Goal: Task Accomplishment & Management: Manage account settings

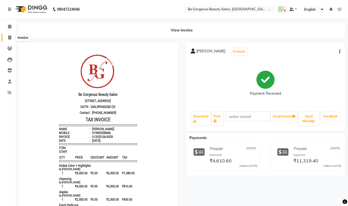
click at [9, 36] on icon at bounding box center [9, 38] width 3 height 4
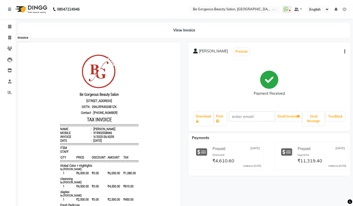
select select "5405"
select select "service"
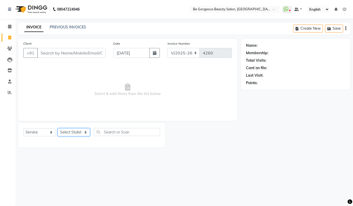
click at [71, 133] on select "Select Stylist" at bounding box center [74, 133] width 32 height 8
select select "36204"
click at [58, 129] on select "Select Stylist [PERSON_NAME] [PERSON_NAME] Manager Munu [PERSON_NAME] Rehbar [P…" at bounding box center [74, 133] width 32 height 8
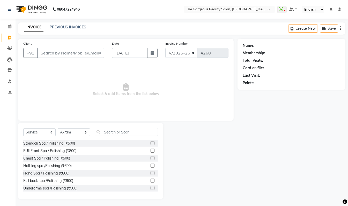
click at [118, 127] on div "Select Service Product Membership Package Voucher Prepaid Gift Card Select Styl…" at bounding box center [90, 161] width 145 height 76
click at [113, 133] on input "text" at bounding box center [126, 132] width 64 height 8
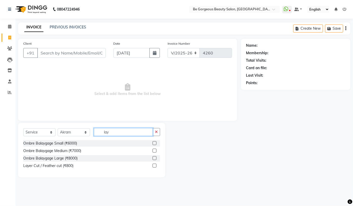
type input "lay"
click at [155, 167] on label at bounding box center [155, 166] width 4 height 4
click at [155, 167] on input "checkbox" at bounding box center [154, 165] width 3 height 3
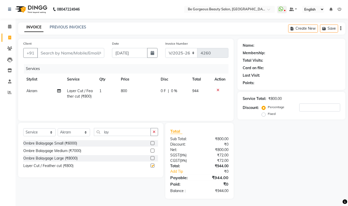
checkbox input "false"
click at [66, 53] on input "Client" at bounding box center [70, 53] width 67 height 10
type input "9"
type input "0"
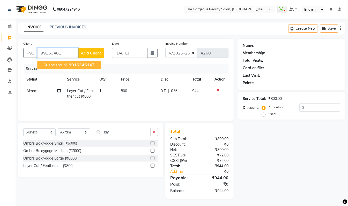
click at [87, 66] on span "99163461" at bounding box center [79, 64] width 21 height 5
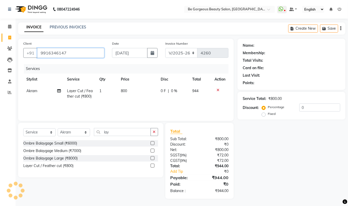
type input "9916346147"
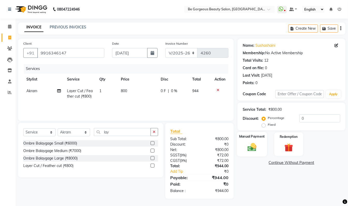
click at [250, 142] on div "Manual Payment" at bounding box center [252, 144] width 30 height 25
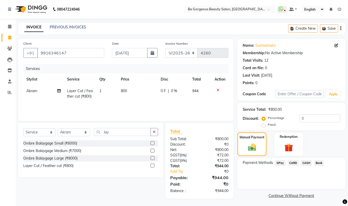
click at [284, 163] on span "GPay" at bounding box center [280, 163] width 11 height 6
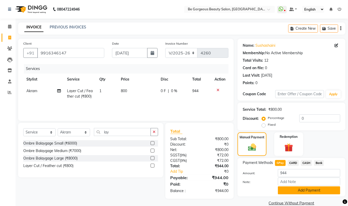
click at [315, 192] on button "Add Payment" at bounding box center [309, 191] width 62 height 8
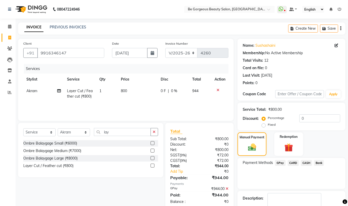
scroll to position [31, 0]
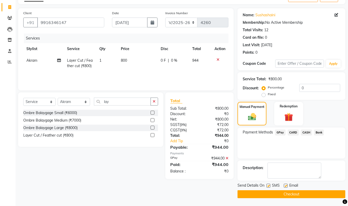
click at [321, 194] on button "Checkout" at bounding box center [291, 195] width 108 height 8
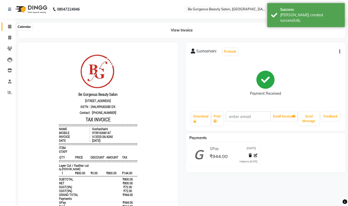
click at [10, 25] on icon at bounding box center [9, 27] width 3 height 4
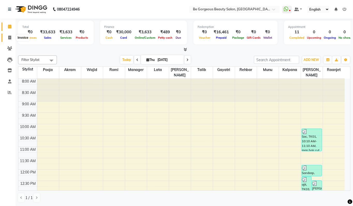
click at [13, 38] on span at bounding box center [9, 38] width 9 height 6
select select "service"
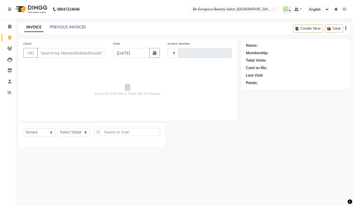
type input "4261"
select select "5405"
click at [76, 132] on select "Select Stylist [PERSON_NAME] [PERSON_NAME] Manager Munu [PERSON_NAME] Rehbar [P…" at bounding box center [74, 133] width 32 height 8
select select "36200"
click at [58, 129] on select "Select Stylist [PERSON_NAME] [PERSON_NAME] Manager Munu [PERSON_NAME] Rehbar [P…" at bounding box center [74, 133] width 32 height 8
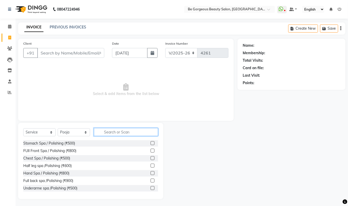
click at [116, 131] on input "text" at bounding box center [126, 132] width 64 height 8
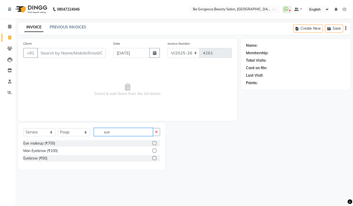
type input "eye"
click at [155, 159] on label at bounding box center [155, 158] width 4 height 4
click at [155, 159] on input "checkbox" at bounding box center [154, 158] width 3 height 3
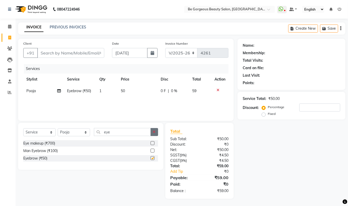
checkbox input "false"
click at [156, 131] on button "button" at bounding box center [153, 132] width 7 height 8
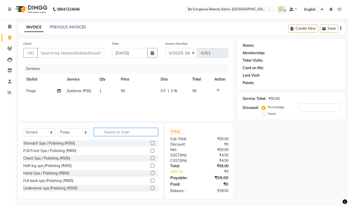
click at [146, 133] on input "text" at bounding box center [126, 132] width 64 height 8
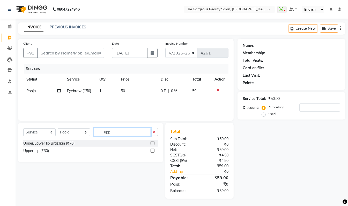
type input "upp"
click at [154, 151] on label at bounding box center [152, 151] width 4 height 4
click at [154, 151] on input "checkbox" at bounding box center [151, 150] width 3 height 3
checkbox input "false"
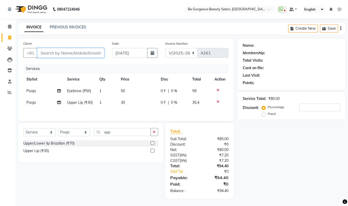
click at [88, 52] on input "Client" at bounding box center [70, 53] width 67 height 10
type input "9"
type input "0"
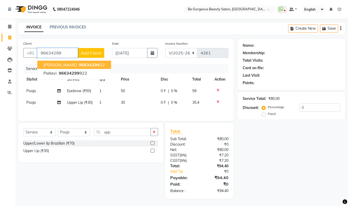
click at [80, 63] on ngb-highlight "96634299 22" at bounding box center [91, 64] width 27 height 5
type input "9663429922"
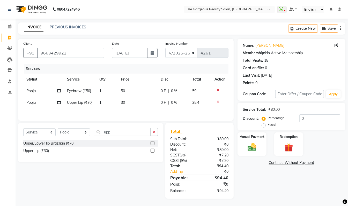
scroll to position [3, 0]
click at [252, 145] on img at bounding box center [252, 147] width 14 height 10
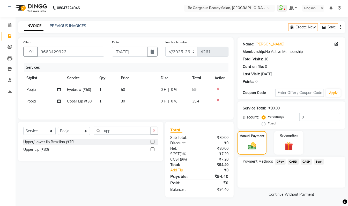
click at [277, 162] on span "GPay" at bounding box center [280, 162] width 11 height 6
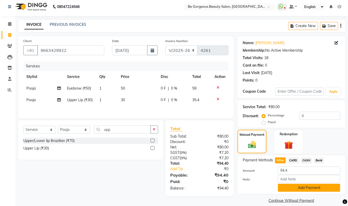
click at [323, 188] on button "Add Payment" at bounding box center [309, 188] width 62 height 8
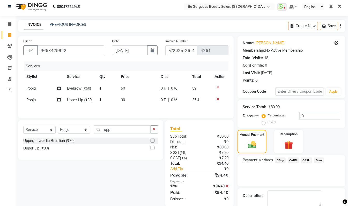
scroll to position [31, 0]
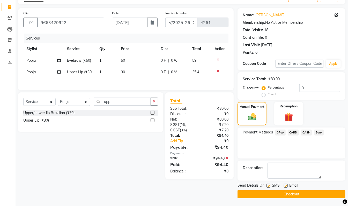
click at [333, 193] on button "Checkout" at bounding box center [291, 195] width 108 height 8
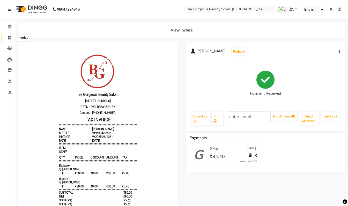
click at [9, 39] on icon at bounding box center [9, 38] width 3 height 4
select select "service"
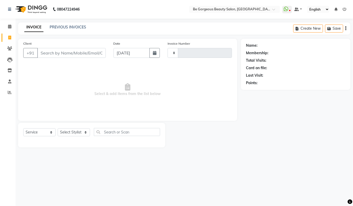
type input "4262"
select select "5405"
drag, startPoint x: 43, startPoint y: 53, endPoint x: 50, endPoint y: 56, distance: 7.8
click at [43, 53] on input "Client" at bounding box center [71, 53] width 69 height 10
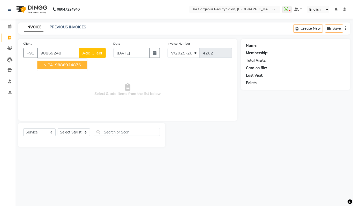
click at [57, 64] on span "98869248" at bounding box center [65, 64] width 21 height 5
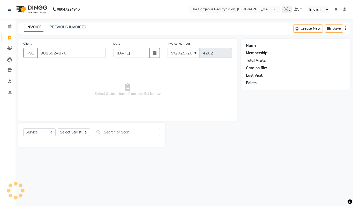
type input "9886924876"
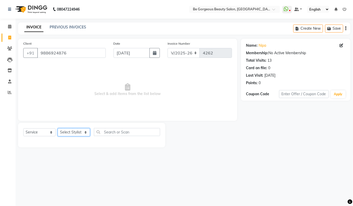
click at [77, 133] on select "Select Stylist [PERSON_NAME] [PERSON_NAME] Manager Munu [PERSON_NAME] Rehbar [P…" at bounding box center [74, 133] width 32 height 8
select select "36211"
click at [58, 129] on select "Select Stylist [PERSON_NAME] [PERSON_NAME] Manager Munu [PERSON_NAME] Rehbar [P…" at bounding box center [74, 133] width 32 height 8
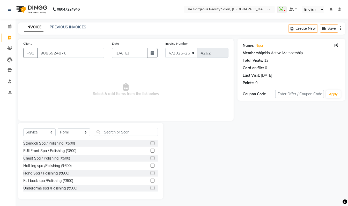
click at [113, 137] on div "Select Service Product Membership Package Voucher Prepaid Gift Card Select Styl…" at bounding box center [90, 134] width 135 height 12
click at [114, 134] on input "text" at bounding box center [126, 132] width 64 height 8
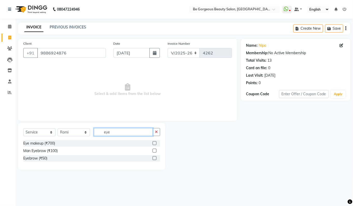
type input "eye"
click at [154, 158] on label at bounding box center [155, 158] width 4 height 4
click at [154, 158] on input "checkbox" at bounding box center [154, 158] width 3 height 3
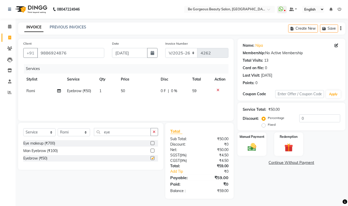
checkbox input "false"
click at [254, 142] on img at bounding box center [252, 147] width 14 height 10
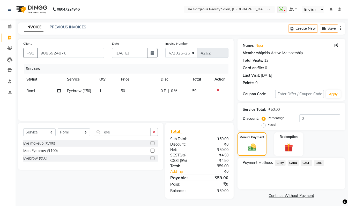
click at [281, 164] on span "GPay" at bounding box center [280, 163] width 11 height 6
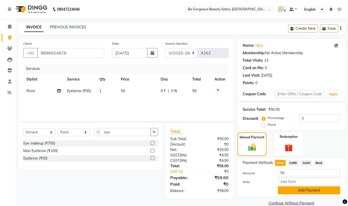
click at [324, 189] on button "Add Payment" at bounding box center [309, 191] width 62 height 8
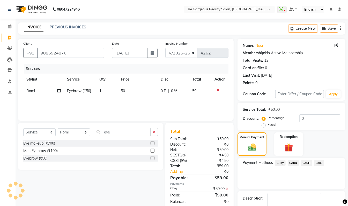
scroll to position [31, 0]
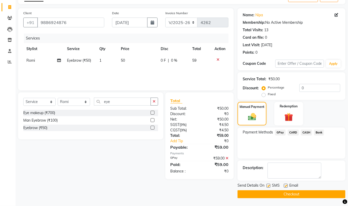
click at [318, 193] on button "Checkout" at bounding box center [291, 195] width 108 height 8
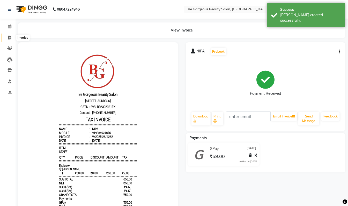
click at [10, 38] on icon at bounding box center [9, 38] width 3 height 4
select select "5405"
select select "service"
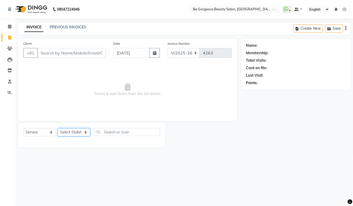
click at [65, 131] on select "Select Stylist [PERSON_NAME] [PERSON_NAME] Manager Munu [PERSON_NAME] Rehbar [P…" at bounding box center [74, 133] width 32 height 8
select select "36200"
click at [58, 129] on select "Select Stylist [PERSON_NAME] [PERSON_NAME] Manager Munu [PERSON_NAME] Rehbar [P…" at bounding box center [74, 133] width 32 height 8
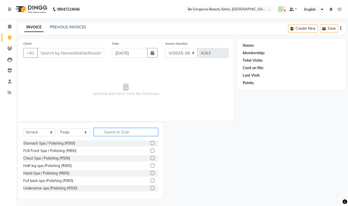
click at [121, 132] on input "text" at bounding box center [126, 132] width 64 height 8
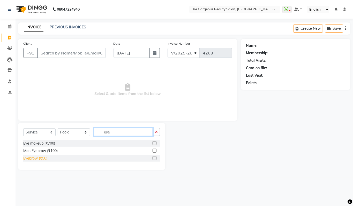
type input "eye"
click at [26, 157] on div "Eyebrow (₹50)" at bounding box center [35, 158] width 24 height 5
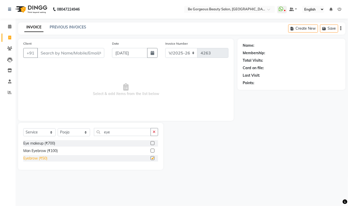
checkbox input "false"
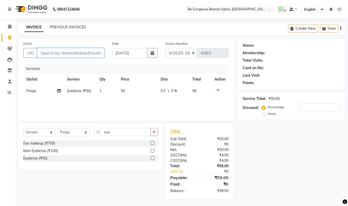
click at [89, 50] on input "Client" at bounding box center [70, 53] width 67 height 10
type input "9"
type input "0"
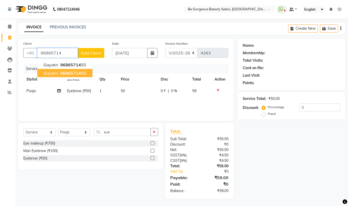
click at [79, 73] on span "96865714" at bounding box center [70, 73] width 21 height 5
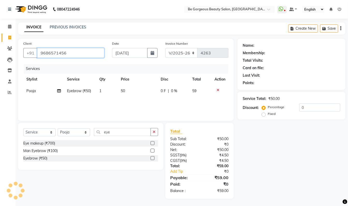
type input "9686571456"
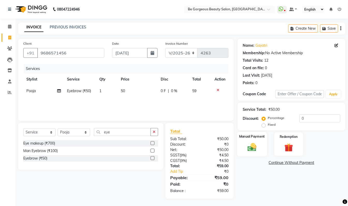
click at [251, 145] on img at bounding box center [252, 147] width 14 height 10
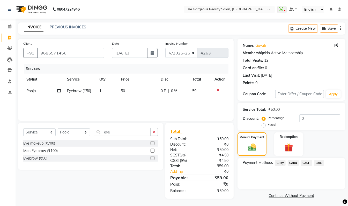
click at [279, 165] on span "GPay" at bounding box center [280, 163] width 11 height 6
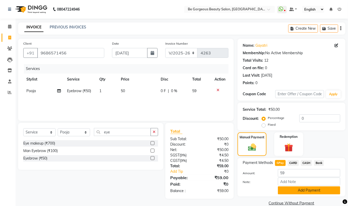
click at [300, 193] on button "Add Payment" at bounding box center [309, 191] width 62 height 8
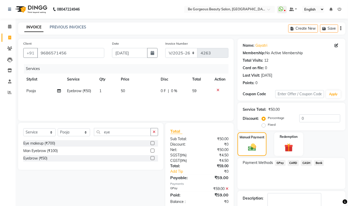
scroll to position [31, 0]
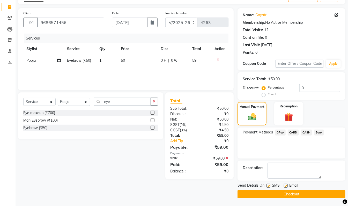
click at [325, 196] on button "Checkout" at bounding box center [291, 195] width 108 height 8
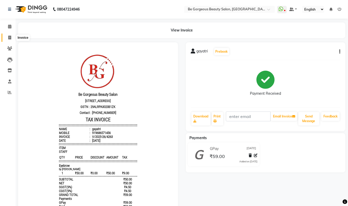
click at [10, 36] on icon at bounding box center [9, 38] width 3 height 4
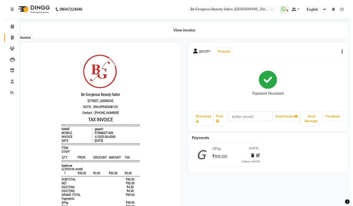
select select "5405"
select select "service"
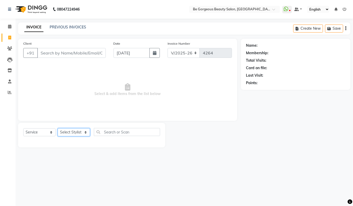
click at [69, 133] on select "Select Stylist [PERSON_NAME] [PERSON_NAME] Manager Munu [PERSON_NAME] Rehbar [P…" at bounding box center [74, 133] width 32 height 8
select select "36204"
click at [58, 129] on select "Select Stylist [PERSON_NAME] [PERSON_NAME] Manager Munu [PERSON_NAME] Rehbar [P…" at bounding box center [74, 133] width 32 height 8
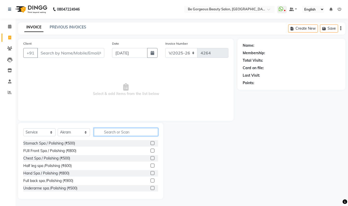
click at [128, 132] on input "text" at bounding box center [126, 132] width 64 height 8
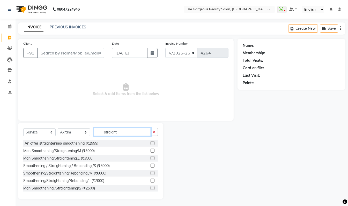
scroll to position [16, 0]
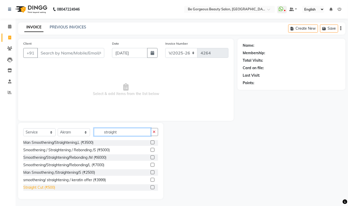
type input "straight"
click at [47, 188] on div "Straight Cut (₹500)" at bounding box center [39, 187] width 32 height 5
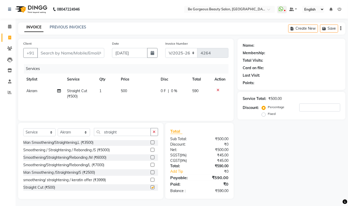
checkbox input "false"
drag, startPoint x: 120, startPoint y: 131, endPoint x: 81, endPoint y: 132, distance: 38.8
click at [81, 132] on div "Select Service Product Membership Package Voucher Prepaid Gift Card Select Styl…" at bounding box center [90, 134] width 135 height 12
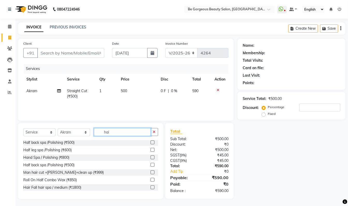
scroll to position [0, 0]
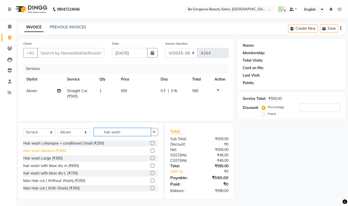
type input "hair wash"
click at [66, 151] on div "Hair wash Medium (₹300)" at bounding box center [44, 150] width 43 height 5
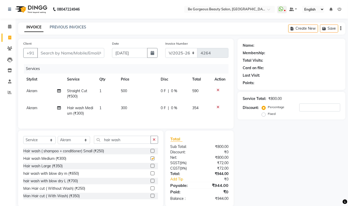
checkbox input "false"
click at [42, 50] on input "Client" at bounding box center [70, 53] width 67 height 10
type input "7"
type input "0"
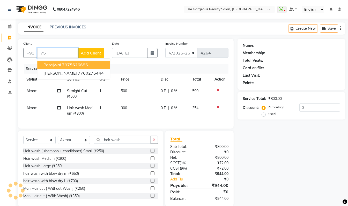
type input "7"
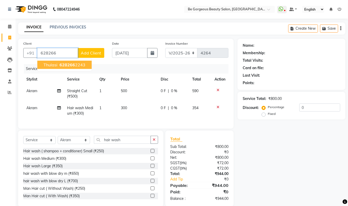
click at [57, 63] on span "thulasi" at bounding box center [50, 64] width 14 height 5
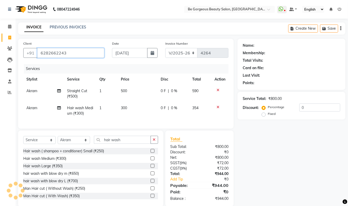
type input "6282662243"
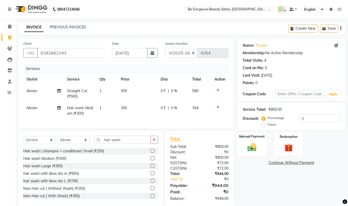
click at [256, 145] on img at bounding box center [252, 147] width 14 height 10
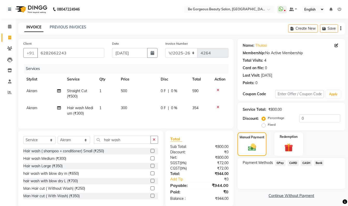
click at [280, 163] on span "GPay" at bounding box center [280, 163] width 11 height 6
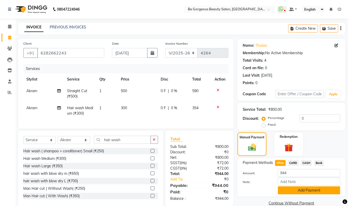
click at [302, 188] on button "Add Payment" at bounding box center [309, 191] width 62 height 8
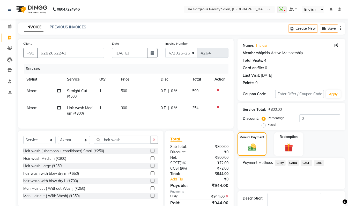
scroll to position [31, 0]
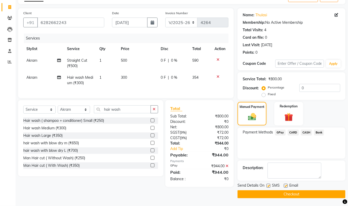
click at [316, 194] on button "Checkout" at bounding box center [291, 195] width 108 height 8
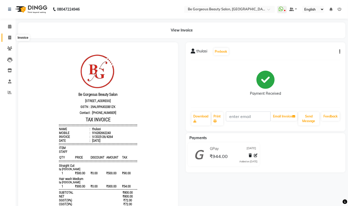
click at [8, 35] on span at bounding box center [9, 38] width 9 height 6
select select "service"
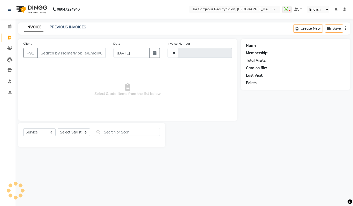
type input "4265"
select select "5405"
click at [62, 134] on select "Select Stylist [PERSON_NAME] [PERSON_NAME] Manager Munu [PERSON_NAME] Rehbar [P…" at bounding box center [74, 133] width 32 height 8
select select "36200"
click at [58, 129] on select "Select Stylist [PERSON_NAME] [PERSON_NAME] Manager Munu [PERSON_NAME] Rehbar [P…" at bounding box center [74, 133] width 32 height 8
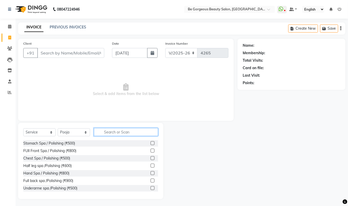
click at [116, 132] on input "text" at bounding box center [126, 132] width 64 height 8
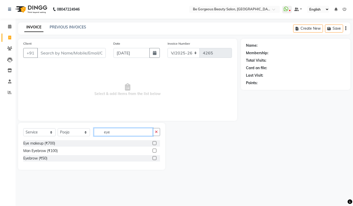
type input "eye"
click at [153, 158] on label at bounding box center [155, 158] width 4 height 4
click at [153, 158] on input "checkbox" at bounding box center [154, 158] width 3 height 3
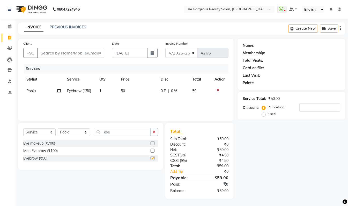
checkbox input "false"
click at [71, 130] on select "Select Stylist [PERSON_NAME] [PERSON_NAME] Manager Munu [PERSON_NAME] Rehbar [P…" at bounding box center [74, 133] width 32 height 8
select select "36211"
click at [58, 129] on select "Select Stylist [PERSON_NAME] [PERSON_NAME] Manager Munu [PERSON_NAME] Rehbar [P…" at bounding box center [74, 133] width 32 height 8
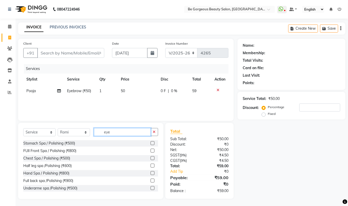
click at [119, 132] on input "eye" at bounding box center [122, 132] width 57 height 8
type input "e"
type input "hair wa"
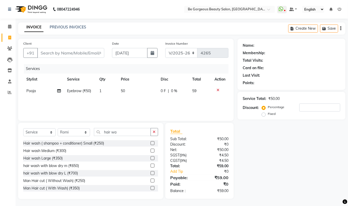
click at [150, 159] on label at bounding box center [152, 158] width 4 height 4
click at [150, 159] on input "checkbox" at bounding box center [151, 158] width 3 height 3
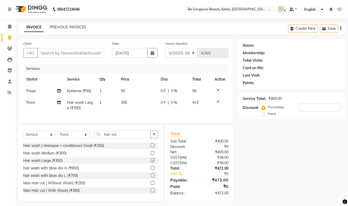
checkbox input "false"
click at [124, 102] on span "350" at bounding box center [124, 102] width 6 height 5
select select "36211"
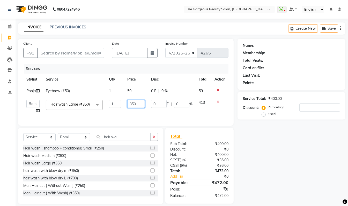
click at [137, 102] on input "350" at bounding box center [136, 104] width 18 height 8
type input "3"
type input "400"
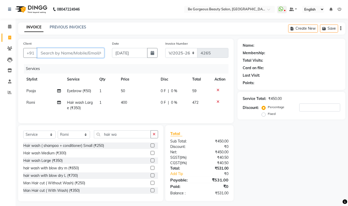
click at [58, 53] on input "Client" at bounding box center [70, 53] width 67 height 10
type input "8"
type input "0"
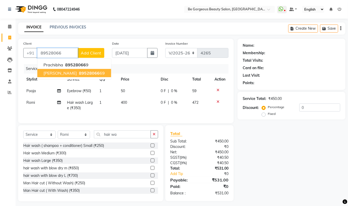
click at [88, 74] on ngb-highlight "89528066 69" at bounding box center [91, 73] width 27 height 5
type input "8952806669"
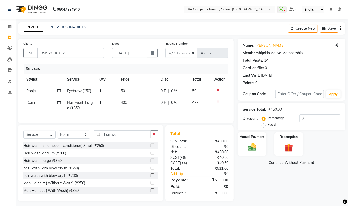
scroll to position [8, 0]
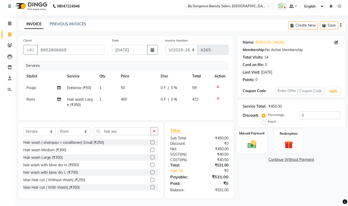
click at [246, 139] on img at bounding box center [252, 144] width 14 height 10
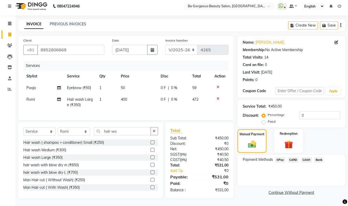
click at [282, 157] on span "GPay" at bounding box center [280, 160] width 11 height 6
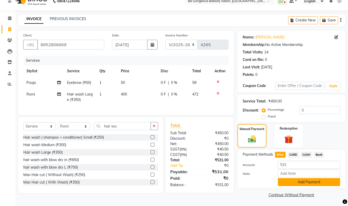
click at [310, 183] on button "Add Payment" at bounding box center [309, 182] width 62 height 8
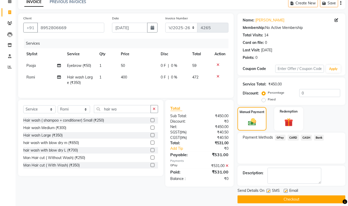
scroll to position [31, 0]
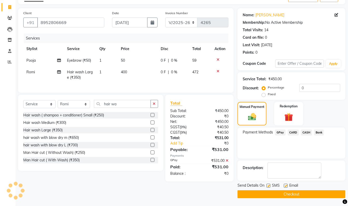
click at [334, 192] on button "Checkout" at bounding box center [291, 195] width 108 height 8
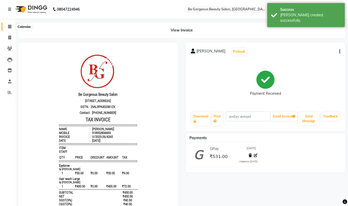
drag, startPoint x: 10, startPoint y: 28, endPoint x: 13, endPoint y: 32, distance: 5.5
click at [10, 29] on span at bounding box center [9, 27] width 9 height 6
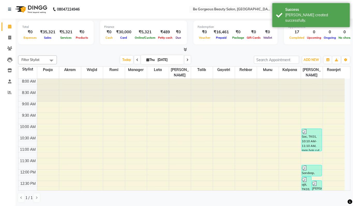
click at [186, 51] on icon at bounding box center [185, 50] width 3 height 4
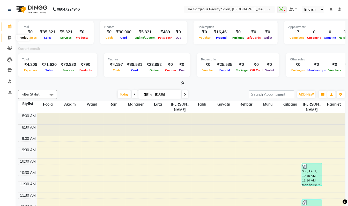
click at [9, 37] on icon at bounding box center [9, 38] width 3 height 4
select select "service"
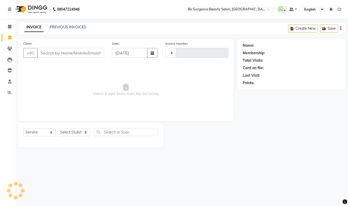
type input "4266"
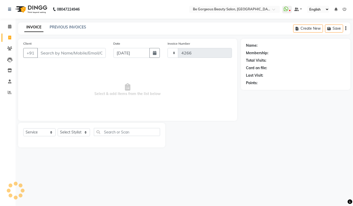
select select "5405"
click at [67, 134] on select "Select Stylist [PERSON_NAME] [PERSON_NAME] Manager Munu [PERSON_NAME] Rehbar [P…" at bounding box center [74, 133] width 32 height 8
select select "36200"
click at [58, 129] on select "Select Stylist [PERSON_NAME] [PERSON_NAME] Manager Munu [PERSON_NAME] Rehbar [P…" at bounding box center [74, 133] width 32 height 8
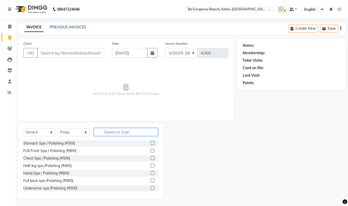
click at [105, 129] on input "text" at bounding box center [126, 132] width 64 height 8
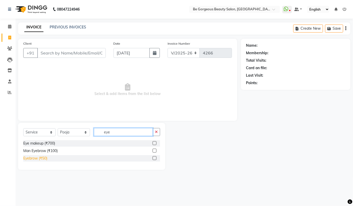
type input "eye"
click at [31, 160] on div "Eyebrow (₹50)" at bounding box center [35, 158] width 24 height 5
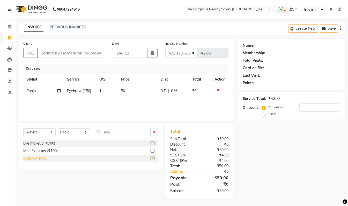
checkbox input "false"
click at [83, 50] on input "Client" at bounding box center [70, 53] width 67 height 10
type input "9"
type input "0"
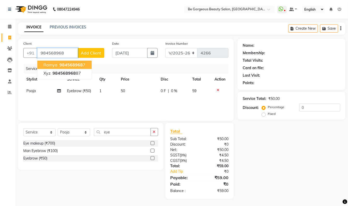
click at [84, 67] on ngb-highlight "984568968 7" at bounding box center [71, 64] width 27 height 5
type input "9845689687"
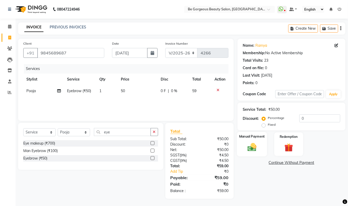
click at [254, 148] on img at bounding box center [252, 147] width 14 height 10
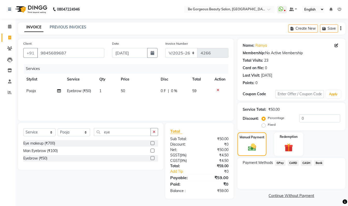
click at [281, 163] on span "GPay" at bounding box center [280, 163] width 11 height 6
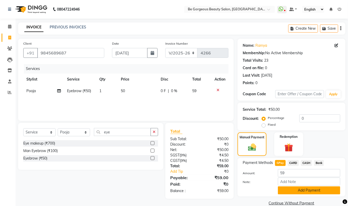
click at [303, 191] on button "Add Payment" at bounding box center [309, 191] width 62 height 8
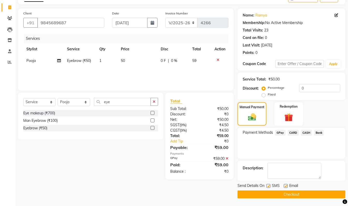
scroll to position [31, 0]
click at [287, 195] on button "Checkout" at bounding box center [291, 195] width 108 height 8
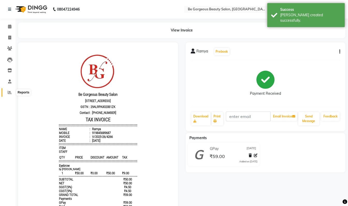
click at [9, 93] on icon at bounding box center [10, 92] width 4 height 4
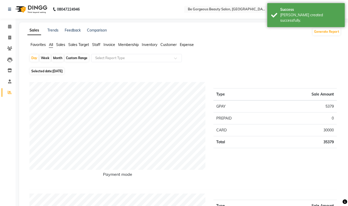
click at [95, 43] on span "Staff" at bounding box center [96, 44] width 8 height 5
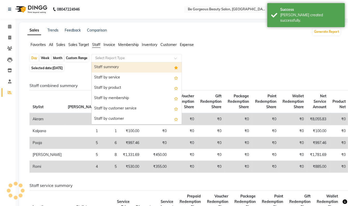
click at [103, 57] on input "text" at bounding box center [131, 58] width 74 height 5
click at [105, 66] on div "Staff summary" at bounding box center [137, 67] width 90 height 10
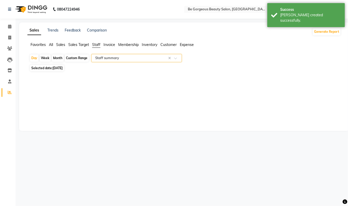
select select "csv"
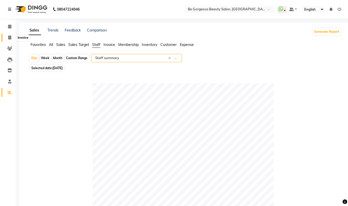
click at [10, 36] on icon at bounding box center [9, 38] width 3 height 4
select select "service"
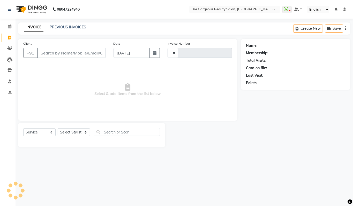
type input "4267"
select select "5405"
click at [75, 129] on select "Select Stylist [PERSON_NAME] [PERSON_NAME] Manager Munu [PERSON_NAME] Rehbar [P…" at bounding box center [74, 133] width 32 height 8
select select "36211"
click at [58, 129] on select "Select Stylist [PERSON_NAME] [PERSON_NAME] Manager Munu [PERSON_NAME] Rehbar [P…" at bounding box center [74, 133] width 32 height 8
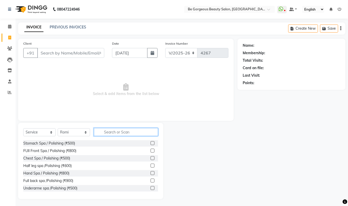
click at [104, 132] on input "text" at bounding box center [126, 132] width 64 height 8
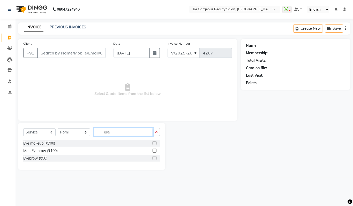
type input "eye"
click at [155, 160] on label at bounding box center [155, 158] width 4 height 4
click at [155, 160] on input "checkbox" at bounding box center [154, 158] width 3 height 3
checkbox input "true"
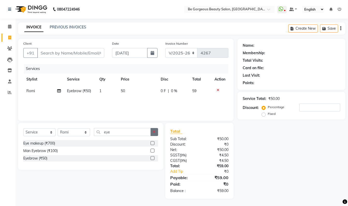
click at [154, 135] on button "button" at bounding box center [153, 132] width 7 height 8
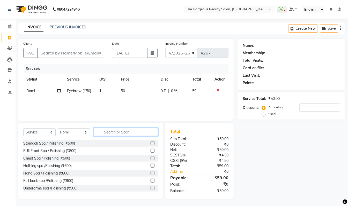
click at [151, 133] on input "text" at bounding box center [126, 132] width 64 height 8
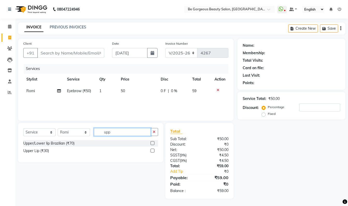
type input "upp"
click at [150, 151] on div "Upper Lip (₹30)" at bounding box center [90, 151] width 135 height 6
click at [152, 151] on label at bounding box center [152, 151] width 4 height 4
click at [152, 151] on input "checkbox" at bounding box center [151, 150] width 3 height 3
checkbox input "false"
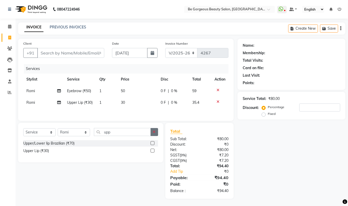
click at [153, 134] on icon "button" at bounding box center [154, 132] width 3 height 4
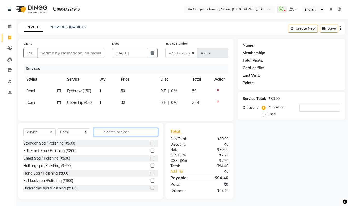
click at [153, 134] on input "text" at bounding box center [126, 132] width 64 height 8
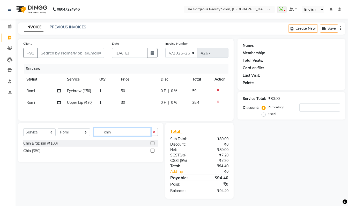
type input "chin"
click at [152, 153] on label at bounding box center [152, 151] width 4 height 4
click at [152, 153] on input "checkbox" at bounding box center [151, 150] width 3 height 3
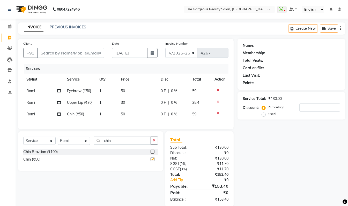
checkbox input "false"
click at [88, 51] on input "Client" at bounding box center [70, 53] width 67 height 10
type input "7"
type input "0"
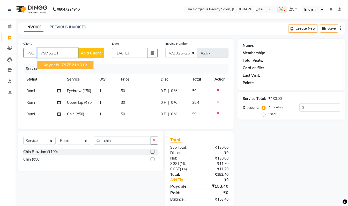
click at [79, 63] on ngb-highlight "7975211 312" at bounding box center [73, 64] width 27 height 5
type input "7975211312"
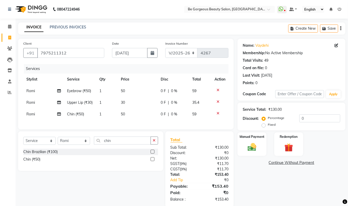
scroll to position [14, 0]
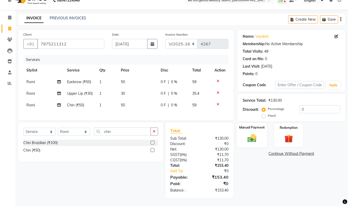
click at [252, 134] on img at bounding box center [252, 138] width 14 height 10
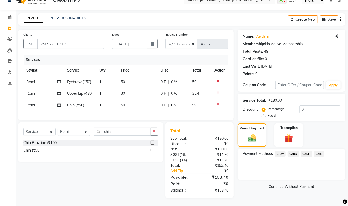
click at [305, 151] on span "CASH" at bounding box center [306, 154] width 11 height 6
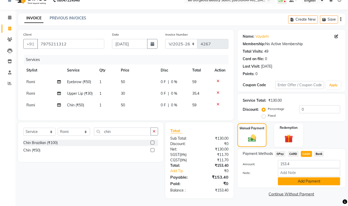
click at [316, 178] on button "Add Payment" at bounding box center [309, 182] width 62 height 8
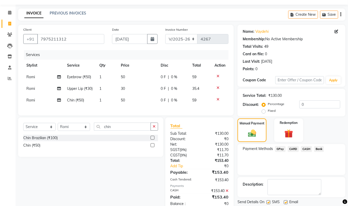
scroll to position [32, 0]
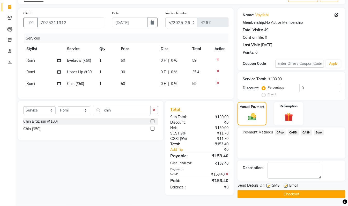
click at [340, 193] on button "Checkout" at bounding box center [291, 195] width 108 height 8
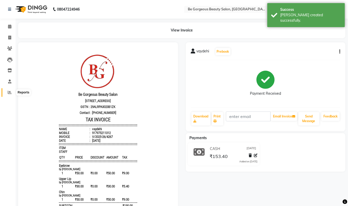
click at [6, 93] on span at bounding box center [9, 93] width 9 height 6
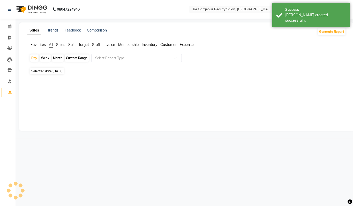
click at [97, 44] on span "Staff" at bounding box center [96, 44] width 8 height 5
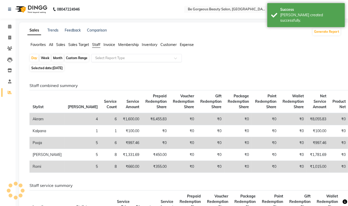
click at [102, 58] on input "text" at bounding box center [131, 58] width 74 height 5
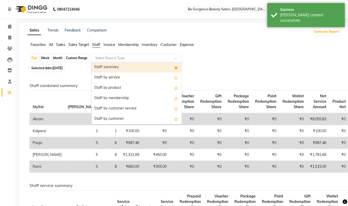
click at [102, 67] on div "Staff summary" at bounding box center [137, 67] width 90 height 10
select select "csv"
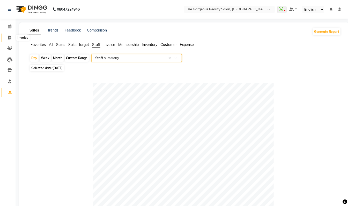
click at [10, 40] on icon at bounding box center [9, 38] width 3 height 4
select select "service"
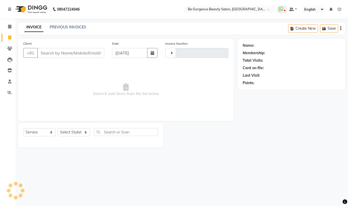
type input "4268"
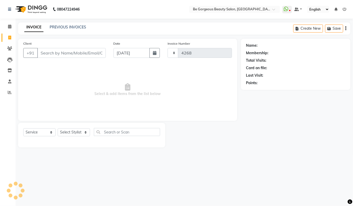
select select "5405"
click at [80, 133] on select "Select Stylist [PERSON_NAME] [PERSON_NAME] Manager Munu [PERSON_NAME] Rehbar [P…" at bounding box center [74, 133] width 32 height 8
select select "36200"
click at [58, 129] on select "Select Stylist [PERSON_NAME] [PERSON_NAME] Manager Munu [PERSON_NAME] Rehbar [P…" at bounding box center [74, 133] width 32 height 8
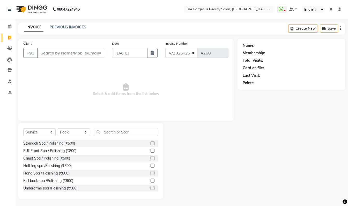
click at [119, 137] on div "Select Service Product Membership Package Voucher Prepaid Gift Card Select Styl…" at bounding box center [90, 134] width 135 height 12
click at [118, 130] on input "text" at bounding box center [126, 132] width 64 height 8
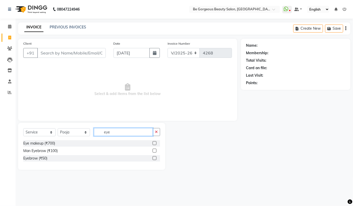
type input "eye"
click at [153, 160] on label at bounding box center [155, 158] width 4 height 4
click at [153, 160] on input "checkbox" at bounding box center [154, 158] width 3 height 3
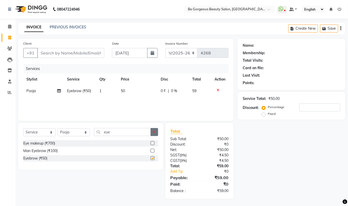
checkbox input "false"
click at [154, 132] on icon "button" at bounding box center [154, 132] width 3 height 4
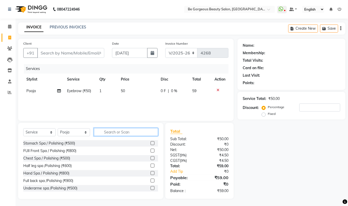
click at [148, 131] on input "text" at bounding box center [126, 132] width 64 height 8
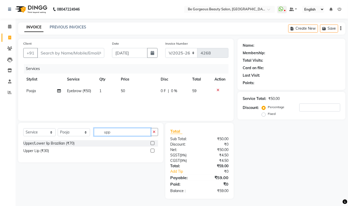
type input "upp"
click at [152, 150] on label at bounding box center [152, 151] width 4 height 4
click at [152, 150] on input "checkbox" at bounding box center [151, 150] width 3 height 3
checkbox input "true"
click at [155, 131] on button "button" at bounding box center [153, 132] width 7 height 8
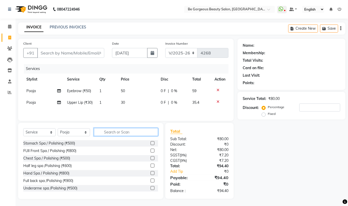
click at [143, 132] on input "text" at bounding box center [126, 132] width 64 height 8
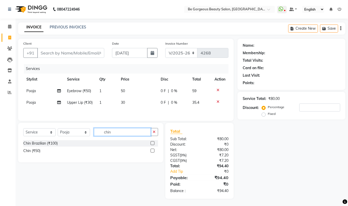
type input "chin"
click at [152, 153] on label at bounding box center [152, 151] width 4 height 4
click at [152, 153] on input "checkbox" at bounding box center [151, 150] width 3 height 3
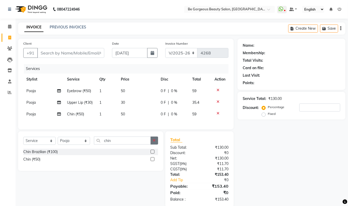
checkbox input "false"
drag, startPoint x: 154, startPoint y: 145, endPoint x: 130, endPoint y: 146, distance: 23.3
click at [153, 142] on icon "button" at bounding box center [154, 141] width 3 height 4
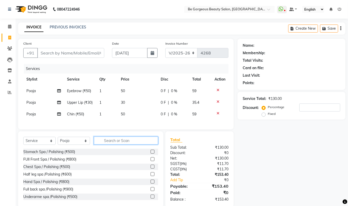
click at [130, 145] on input "text" at bounding box center [126, 141] width 64 height 8
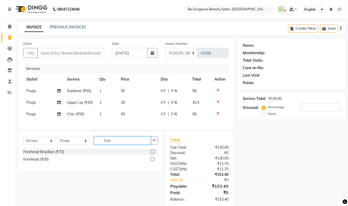
type input "fore"
click at [152, 161] on label at bounding box center [152, 159] width 4 height 4
click at [152, 161] on input "checkbox" at bounding box center [151, 159] width 3 height 3
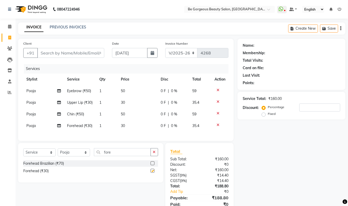
checkbox input "false"
click at [83, 53] on input "Client" at bounding box center [70, 53] width 67 height 10
click at [54, 54] on input "Client" at bounding box center [70, 53] width 67 height 10
type input "2"
type input "0"
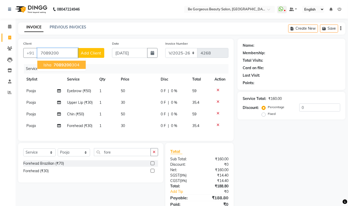
click at [56, 64] on span "7089200" at bounding box center [63, 64] width 18 height 5
type input "7089200304"
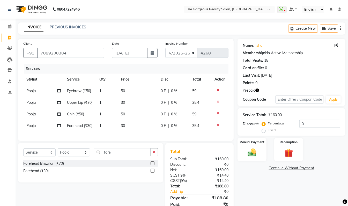
click at [258, 91] on icon "button" at bounding box center [257, 91] width 4 height 4
click at [275, 84] on div "Points: 0" at bounding box center [291, 82] width 97 height 5
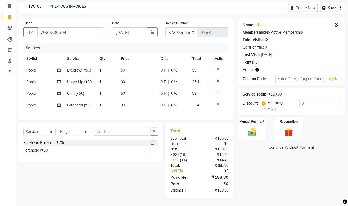
click at [258, 68] on icon "button" at bounding box center [257, 70] width 4 height 4
click at [278, 128] on div "Redemption" at bounding box center [289, 129] width 30 height 25
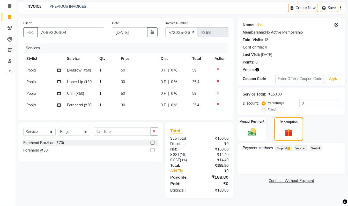
click at [288, 147] on span "1" at bounding box center [288, 148] width 3 height 3
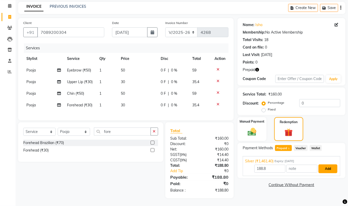
drag, startPoint x: 329, startPoint y: 165, endPoint x: 353, endPoint y: 154, distance: 26.6
click at [329, 165] on button "Add" at bounding box center [327, 169] width 19 height 9
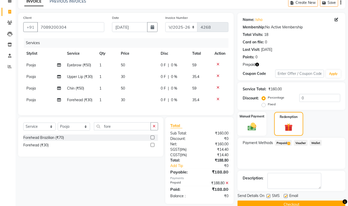
scroll to position [36, 0]
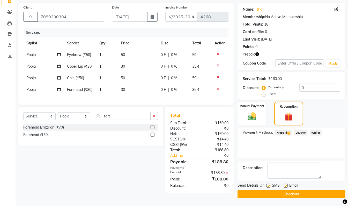
click at [329, 191] on button "Checkout" at bounding box center [291, 195] width 108 height 8
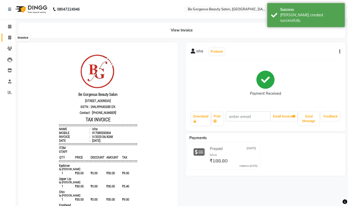
click at [8, 37] on icon at bounding box center [9, 38] width 3 height 4
select select "service"
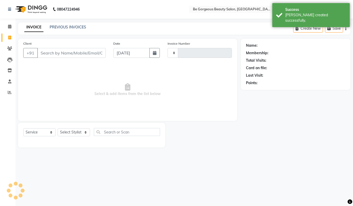
type input "4269"
select select "5405"
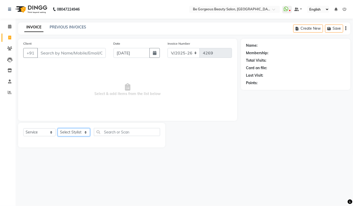
click at [80, 129] on select "Select Stylist [PERSON_NAME] [PERSON_NAME] Manager Munu [PERSON_NAME] Rehbar [P…" at bounding box center [74, 133] width 32 height 8
select select "36211"
click at [58, 129] on select "Select Stylist [PERSON_NAME] [PERSON_NAME] Manager Munu [PERSON_NAME] Rehbar [P…" at bounding box center [74, 133] width 32 height 8
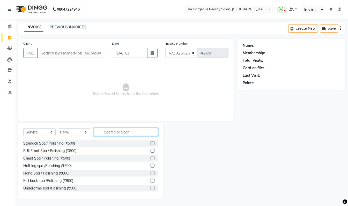
click at [99, 130] on input "text" at bounding box center [126, 132] width 64 height 8
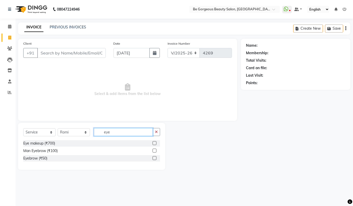
type input "eye"
click at [153, 158] on label at bounding box center [155, 158] width 4 height 4
click at [153, 158] on input "checkbox" at bounding box center [154, 158] width 3 height 3
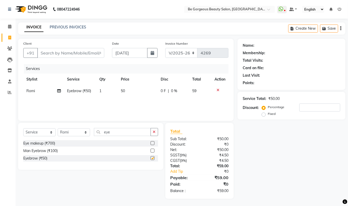
checkbox input "false"
click at [54, 50] on input "Client" at bounding box center [70, 53] width 67 height 10
drag, startPoint x: 65, startPoint y: 55, endPoint x: 76, endPoint y: 59, distance: 11.0
click at [72, 58] on div "Client +91" at bounding box center [63, 51] width 89 height 21
type input "9"
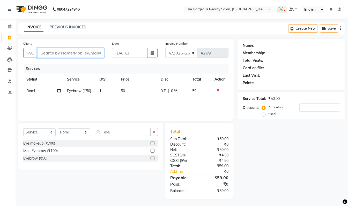
type input "0"
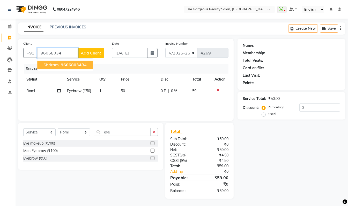
click at [82, 66] on ngb-highlight "96068034 84" at bounding box center [73, 64] width 27 height 5
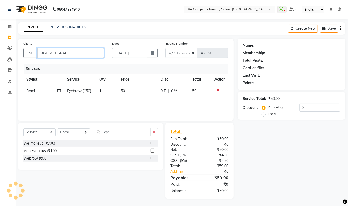
type input "9606803484"
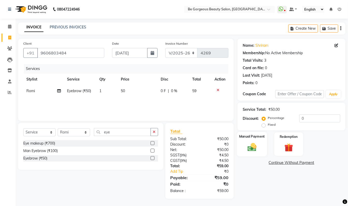
click at [259, 150] on img at bounding box center [252, 147] width 14 height 10
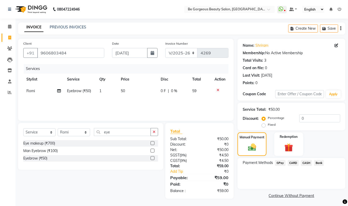
click at [278, 163] on span "GPay" at bounding box center [280, 163] width 11 height 6
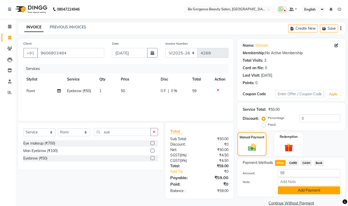
click at [334, 189] on button "Add Payment" at bounding box center [309, 191] width 62 height 8
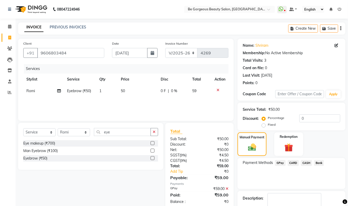
scroll to position [31, 0]
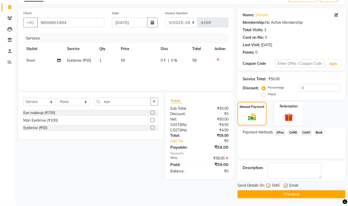
click at [328, 194] on button "Checkout" at bounding box center [291, 195] width 108 height 8
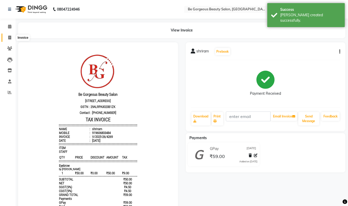
click at [12, 35] on span at bounding box center [9, 38] width 9 height 6
select select "service"
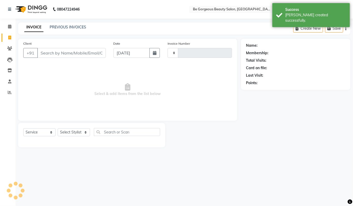
type input "4270"
select select "5405"
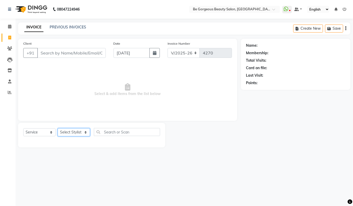
click at [70, 131] on select "Select Stylist [PERSON_NAME] [PERSON_NAME] Manager Munu [PERSON_NAME] Rehbar [P…" at bounding box center [74, 133] width 32 height 8
select select "36211"
click at [58, 129] on select "Select Stylist [PERSON_NAME] [PERSON_NAME] Manager Munu [PERSON_NAME] Rehbar [P…" at bounding box center [74, 133] width 32 height 8
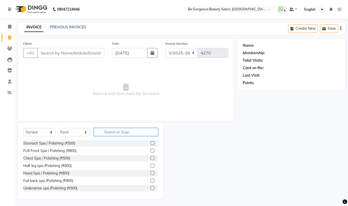
click at [115, 132] on input "text" at bounding box center [126, 132] width 64 height 8
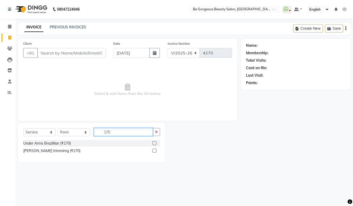
type input "170"
click at [154, 144] on label at bounding box center [155, 143] width 4 height 4
click at [154, 144] on input "checkbox" at bounding box center [154, 143] width 3 height 3
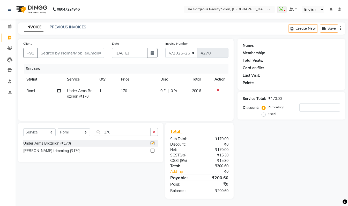
checkbox input "false"
click at [89, 56] on input "Client" at bounding box center [70, 53] width 67 height 10
type input "7"
type input "0"
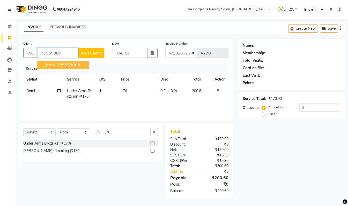
click at [77, 63] on ngb-highlight "73555900 83" at bounding box center [69, 64] width 27 height 5
type input "7355590083"
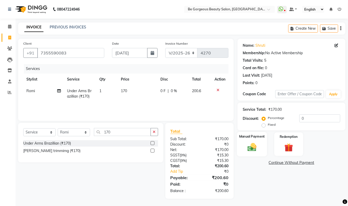
click at [256, 145] on img at bounding box center [252, 147] width 14 height 10
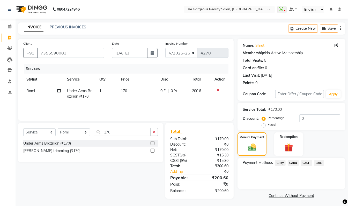
click at [280, 162] on span "GPay" at bounding box center [280, 163] width 11 height 6
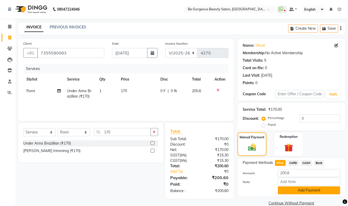
click at [318, 192] on button "Add Payment" at bounding box center [309, 191] width 62 height 8
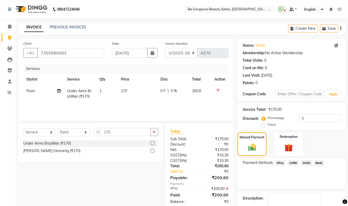
scroll to position [31, 0]
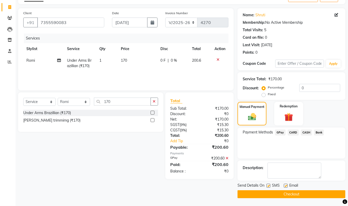
click at [331, 199] on main "INVOICE PREVIOUS INVOICES Create New Save Client [PHONE_NUMBER] Date [DATE] Inv…" at bounding box center [182, 99] width 332 height 214
click at [331, 194] on button "Checkout" at bounding box center [291, 195] width 108 height 8
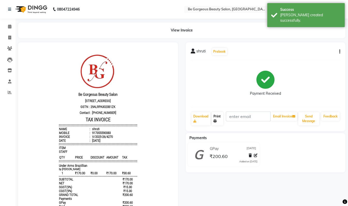
click at [219, 117] on link "Print" at bounding box center [218, 118] width 12 height 13
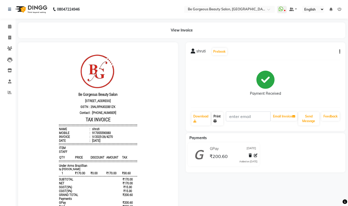
click at [217, 118] on link "Print" at bounding box center [218, 118] width 12 height 13
click at [215, 117] on link "Print" at bounding box center [218, 118] width 12 height 13
click at [10, 37] on icon at bounding box center [9, 38] width 3 height 4
select select "5405"
select select "service"
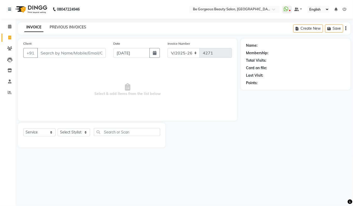
click at [73, 26] on link "PREVIOUS INVOICES" at bounding box center [68, 27] width 36 height 5
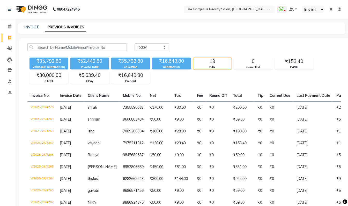
scroll to position [159, 0]
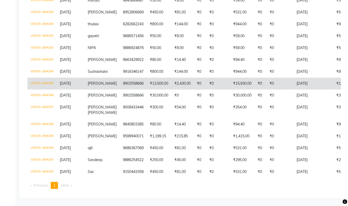
click at [96, 81] on span "[PERSON_NAME]" at bounding box center [102, 83] width 29 height 5
